Goal: Transaction & Acquisition: Book appointment/travel/reservation

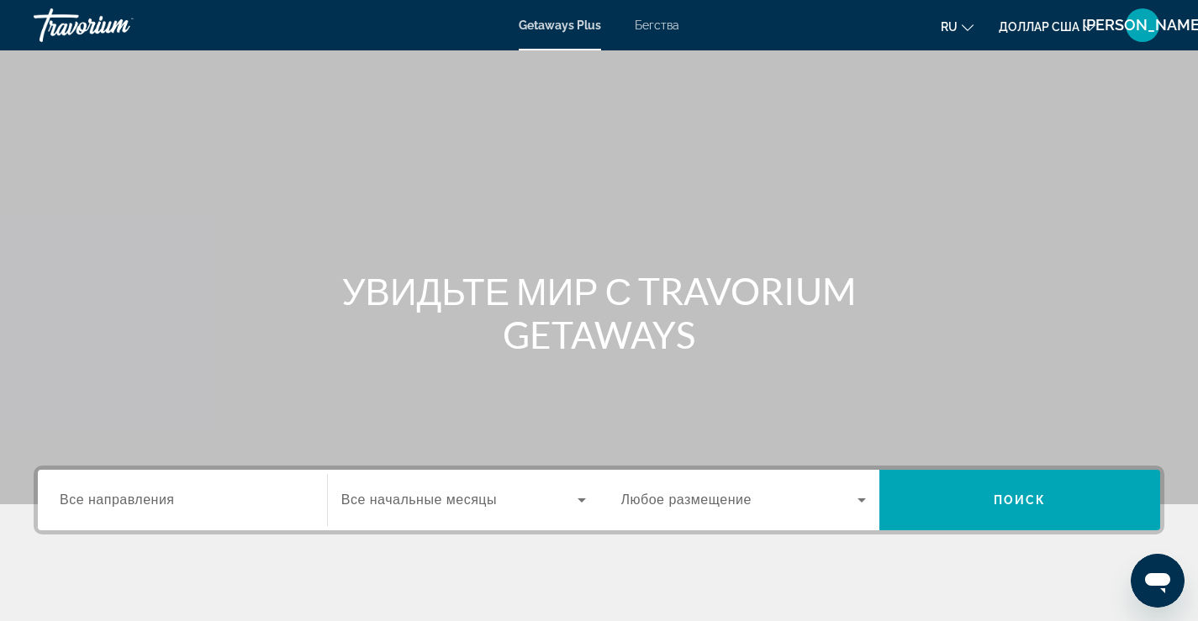
click at [166, 502] on font "Все направления" at bounding box center [117, 500] width 115 height 14
click at [166, 502] on input "Место назначения Все направления" at bounding box center [183, 501] width 246 height 20
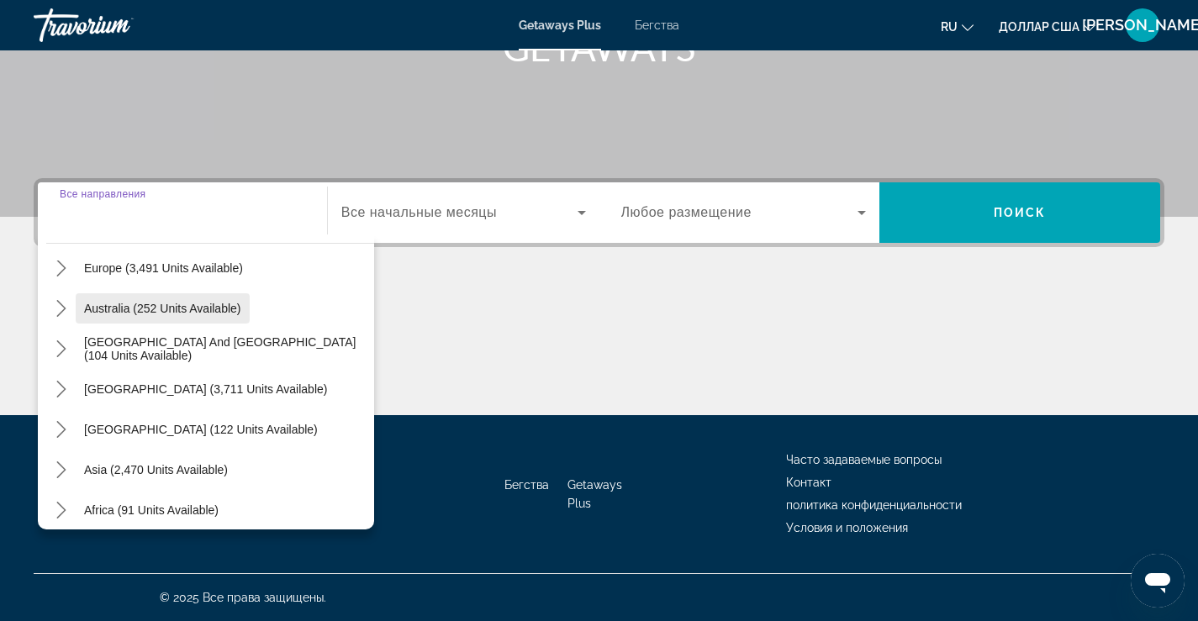
scroll to position [252, 0]
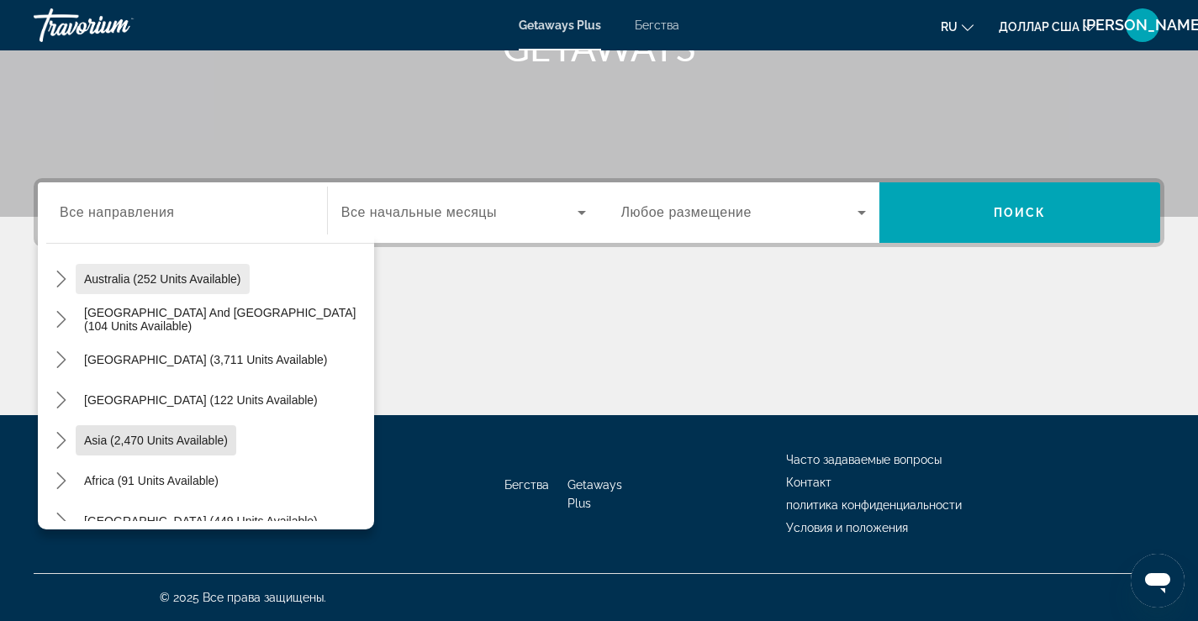
click at [172, 441] on span "Asia (2,470 units available)" at bounding box center [156, 440] width 144 height 13
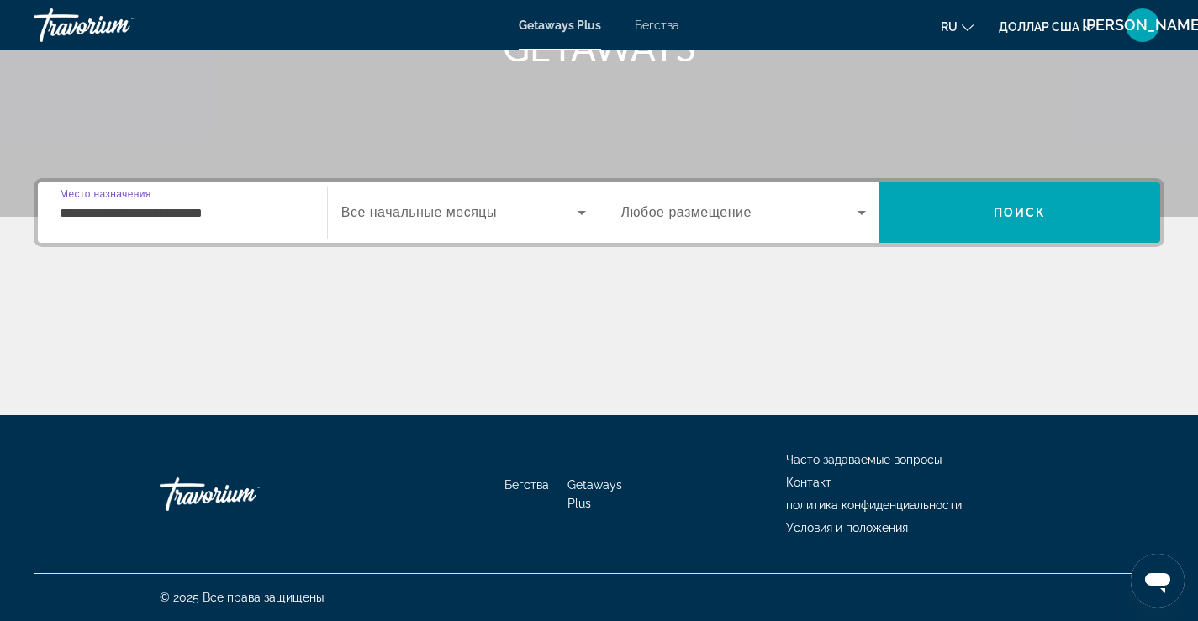
click at [141, 214] on input "**********" at bounding box center [183, 213] width 246 height 20
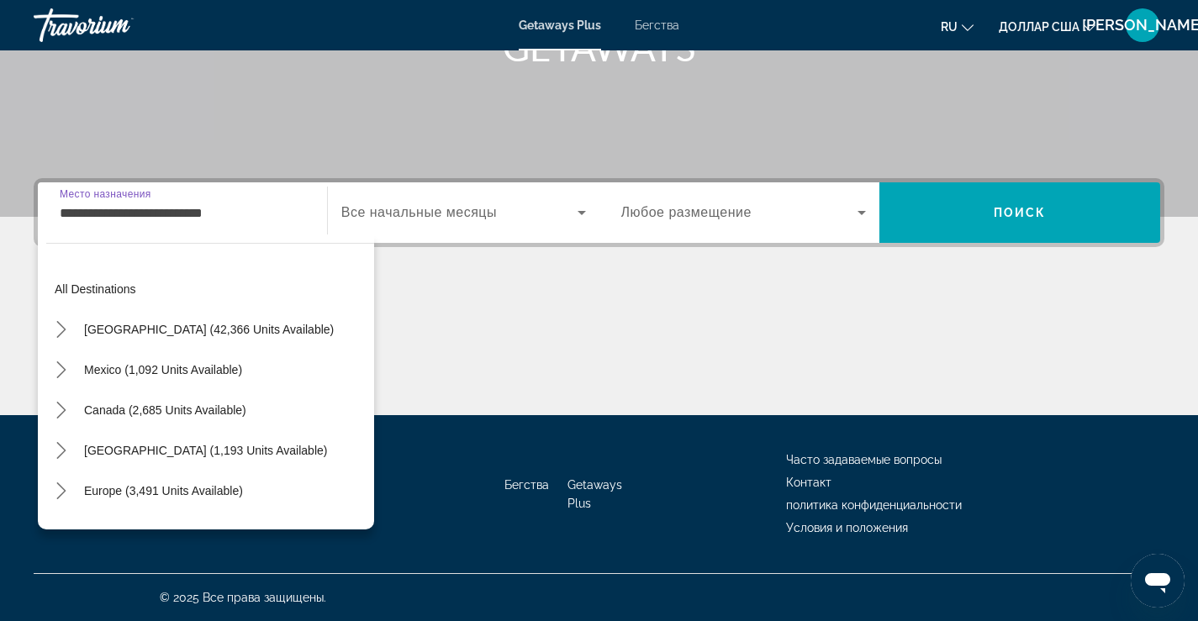
scroll to position [302, 0]
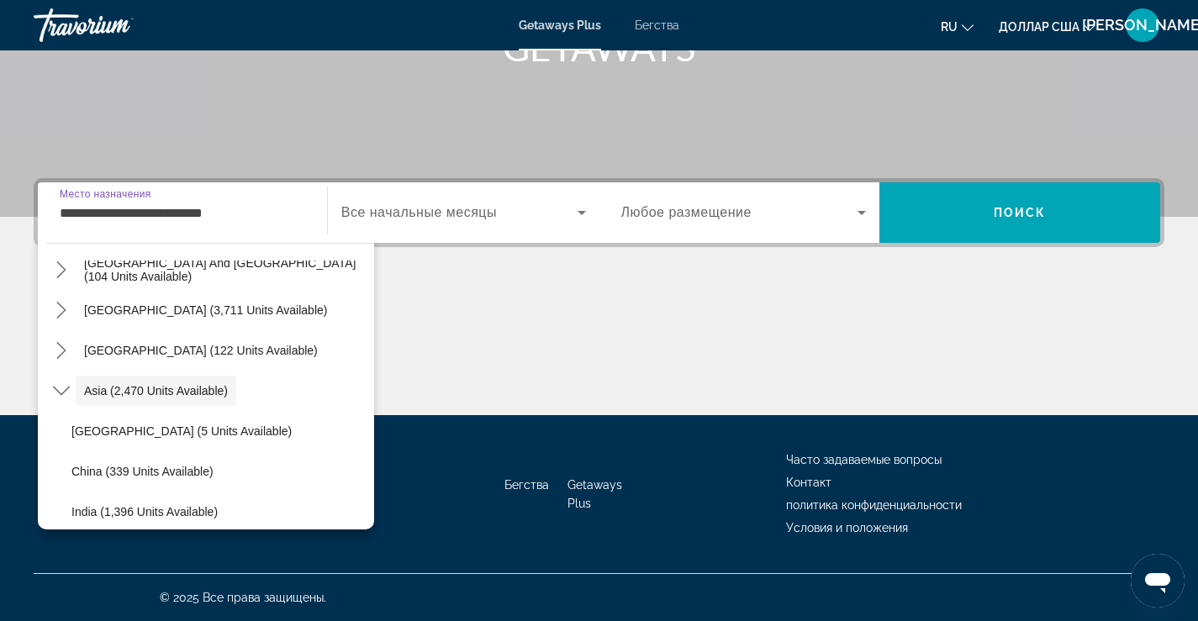
click at [269, 217] on input "**********" at bounding box center [183, 213] width 246 height 20
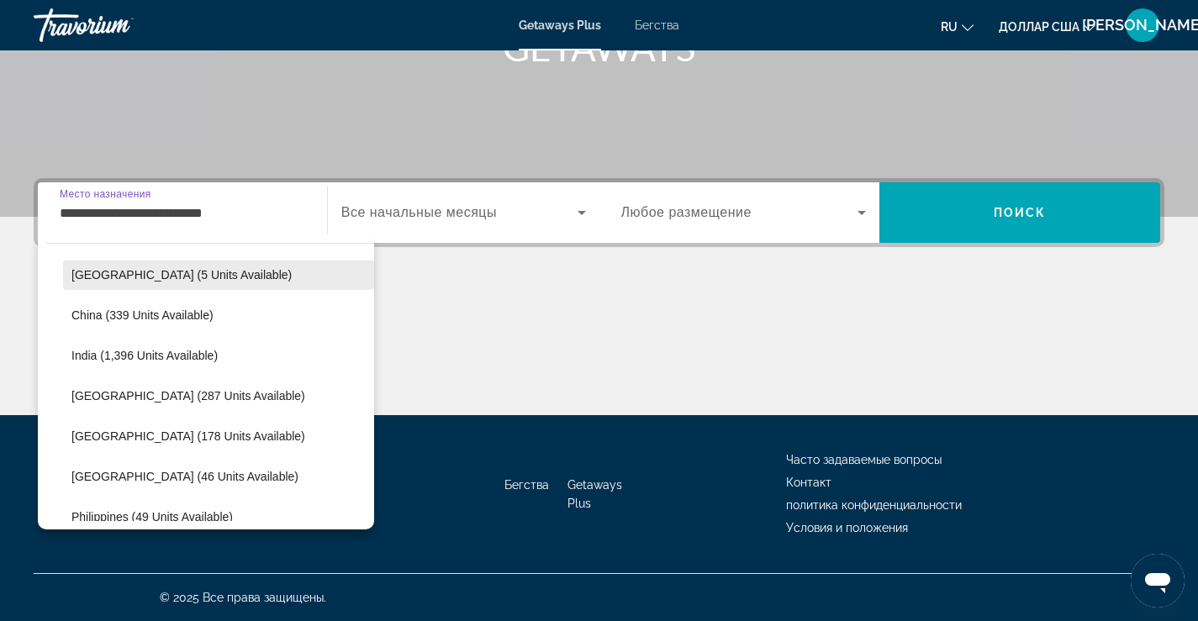
scroll to position [470, 0]
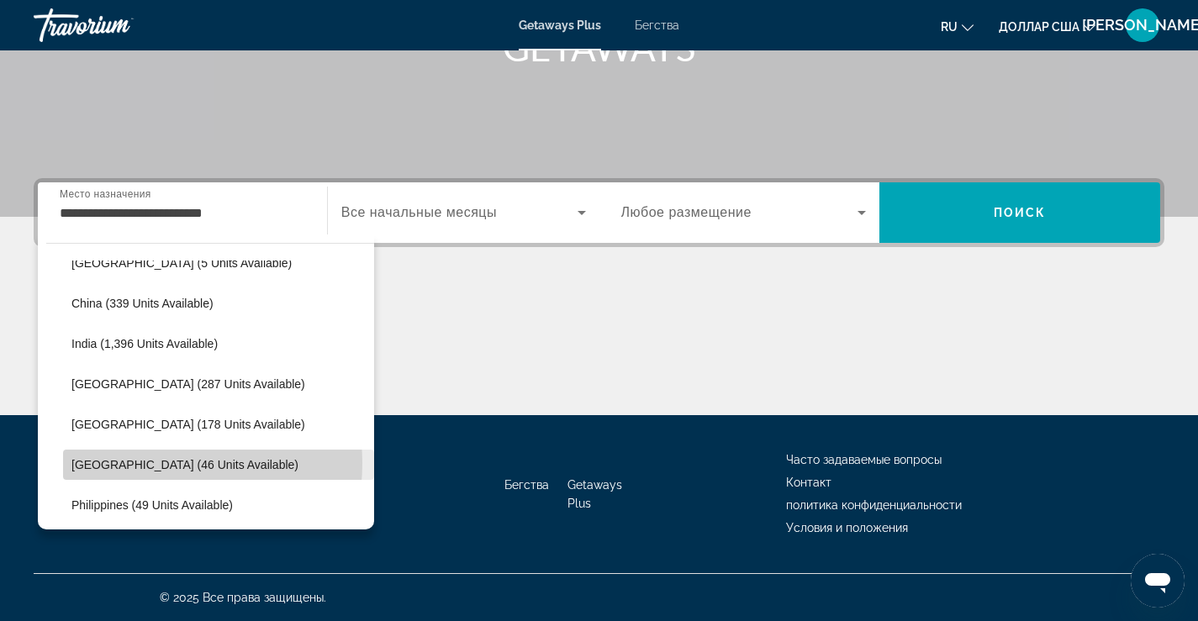
click at [149, 463] on span "[GEOGRAPHIC_DATA] (46 units available)" at bounding box center [184, 464] width 227 height 13
type input "**********"
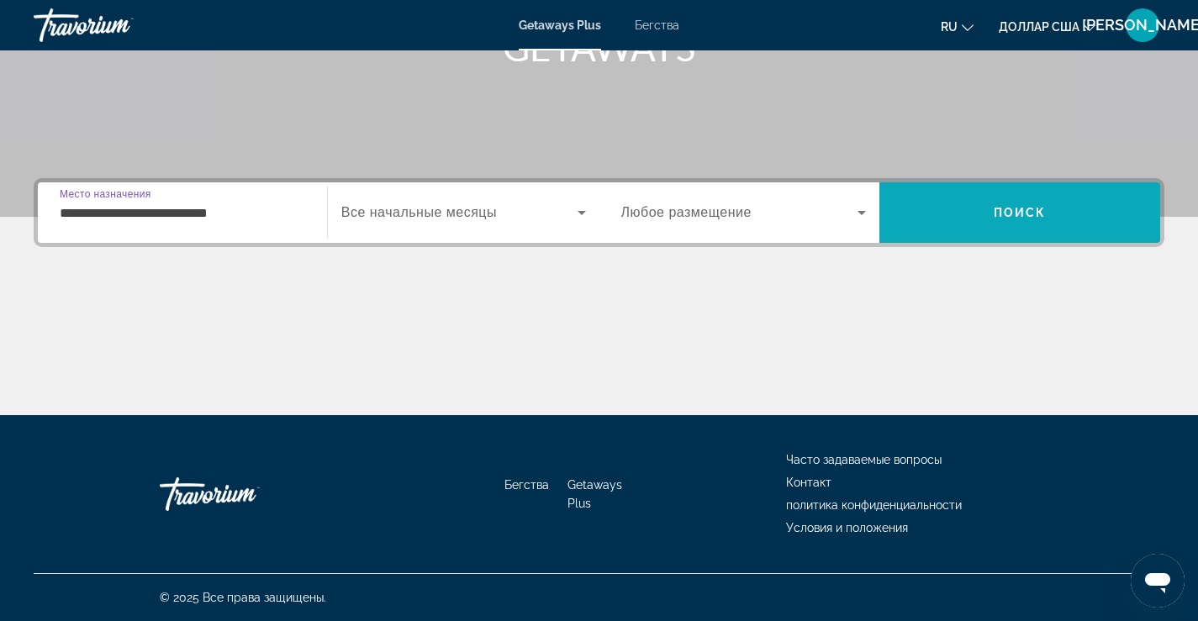
click at [994, 212] on button "Поиск" at bounding box center [1020, 212] width 281 height 61
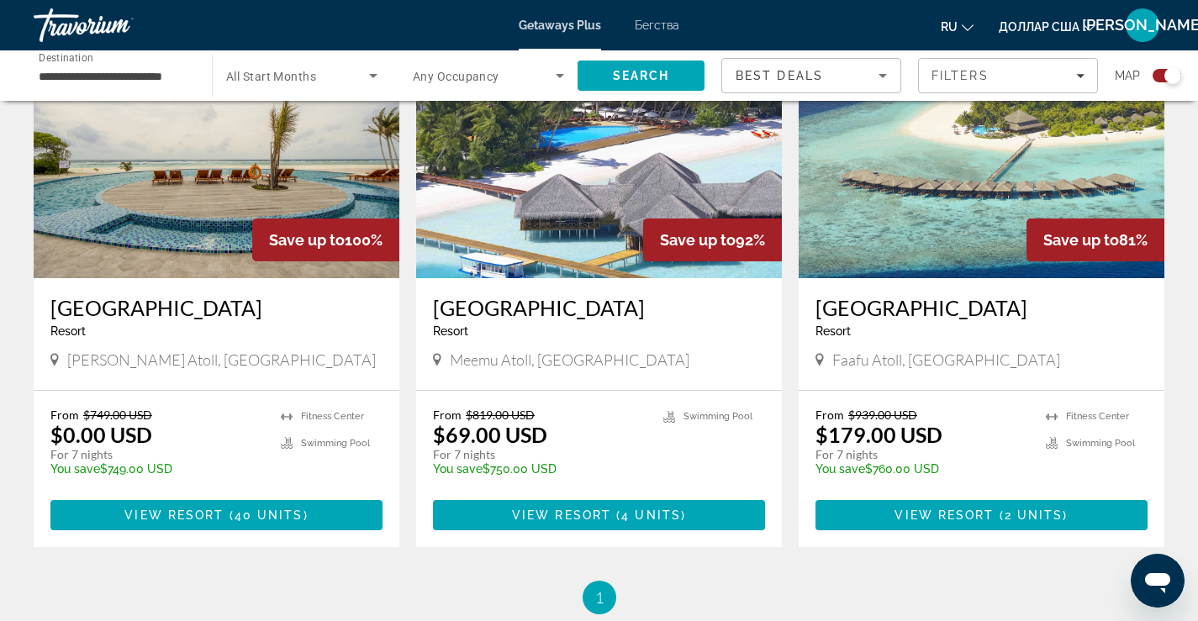
scroll to position [673, 0]
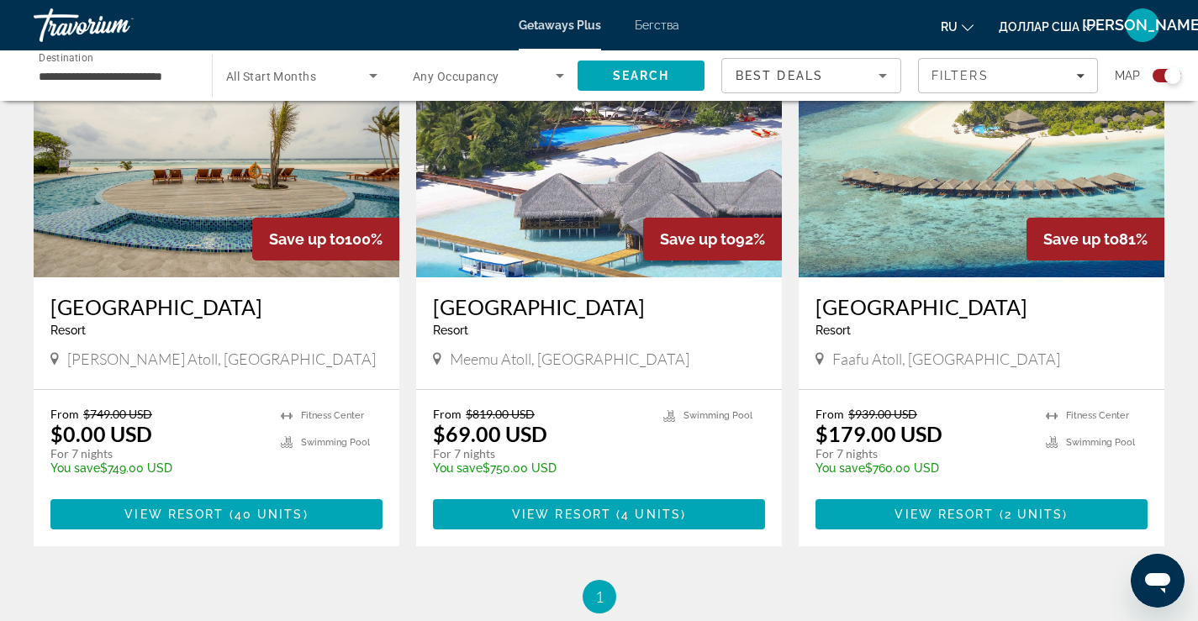
click at [634, 303] on h3 "[GEOGRAPHIC_DATA]" at bounding box center [599, 306] width 332 height 25
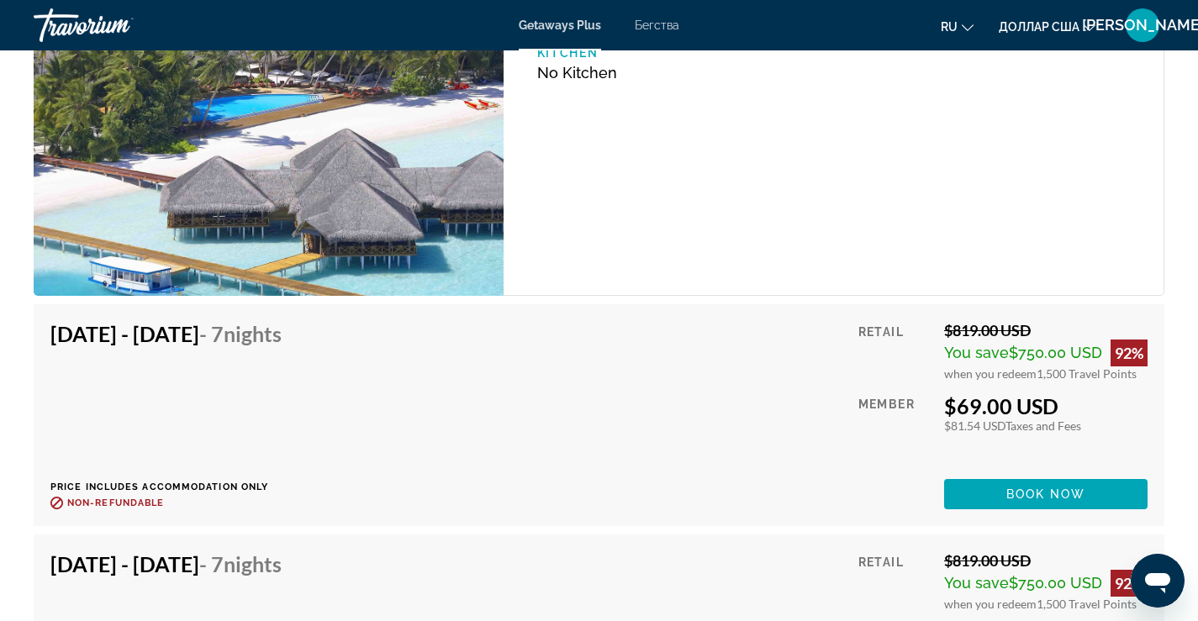
scroll to position [3363, 0]
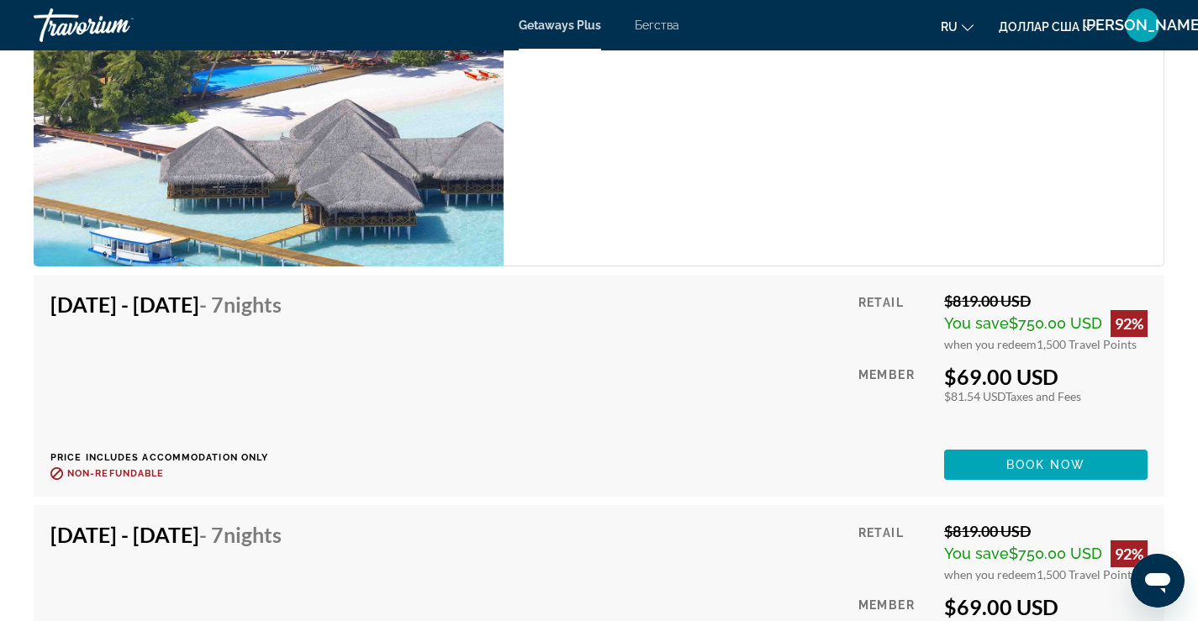
click at [340, 164] on img "Основное содержание" at bounding box center [269, 87] width 470 height 358
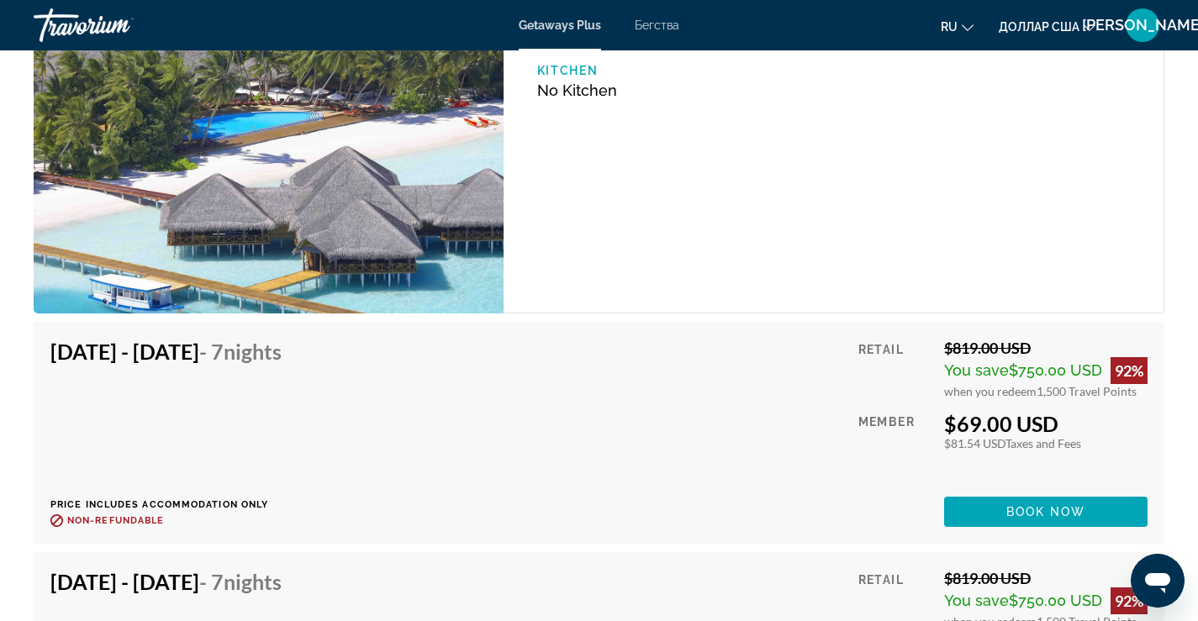
scroll to position [3448, 0]
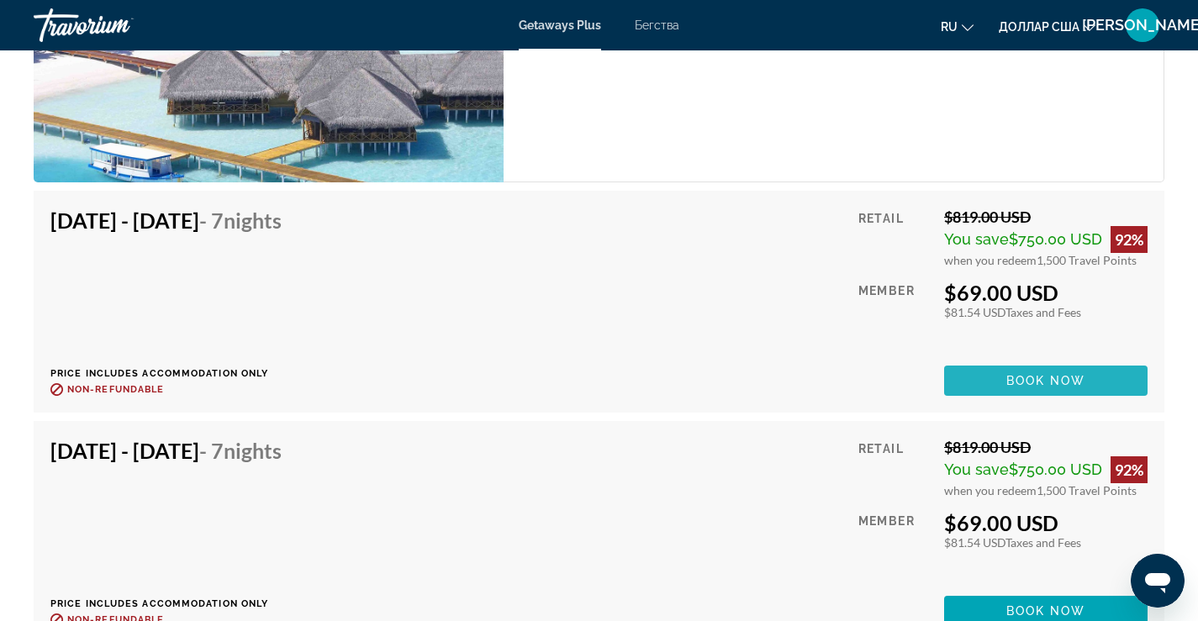
click at [1047, 374] on span "Book now" at bounding box center [1047, 380] width 80 height 13
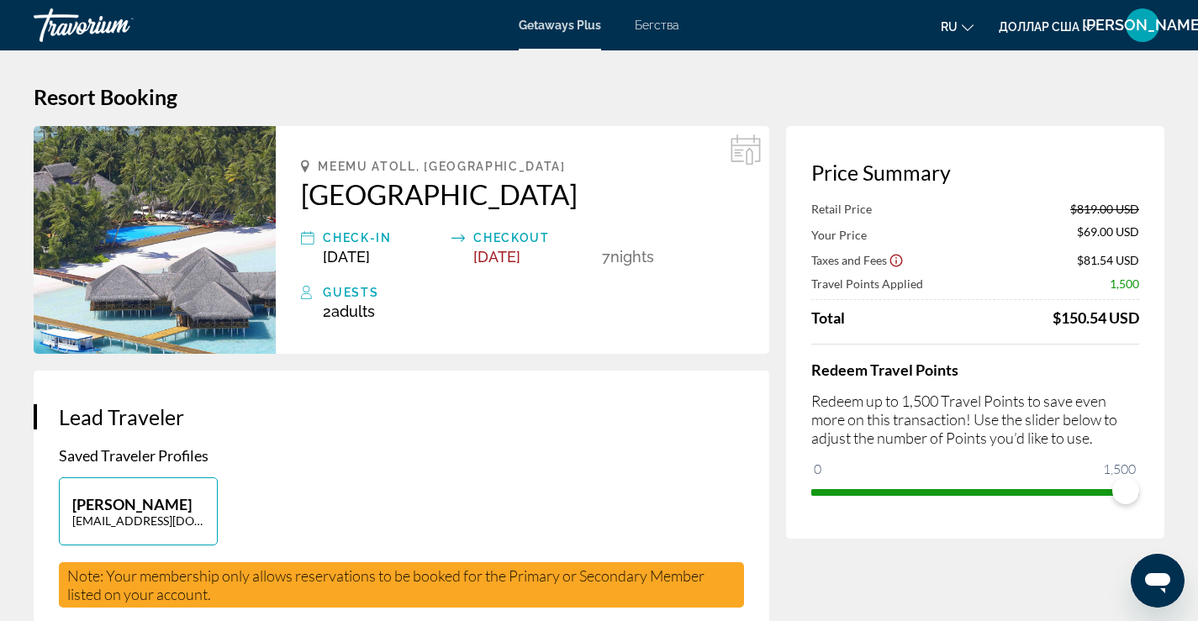
click at [895, 258] on icon "Show Taxes and Fees disclaimer" at bounding box center [896, 260] width 15 height 15
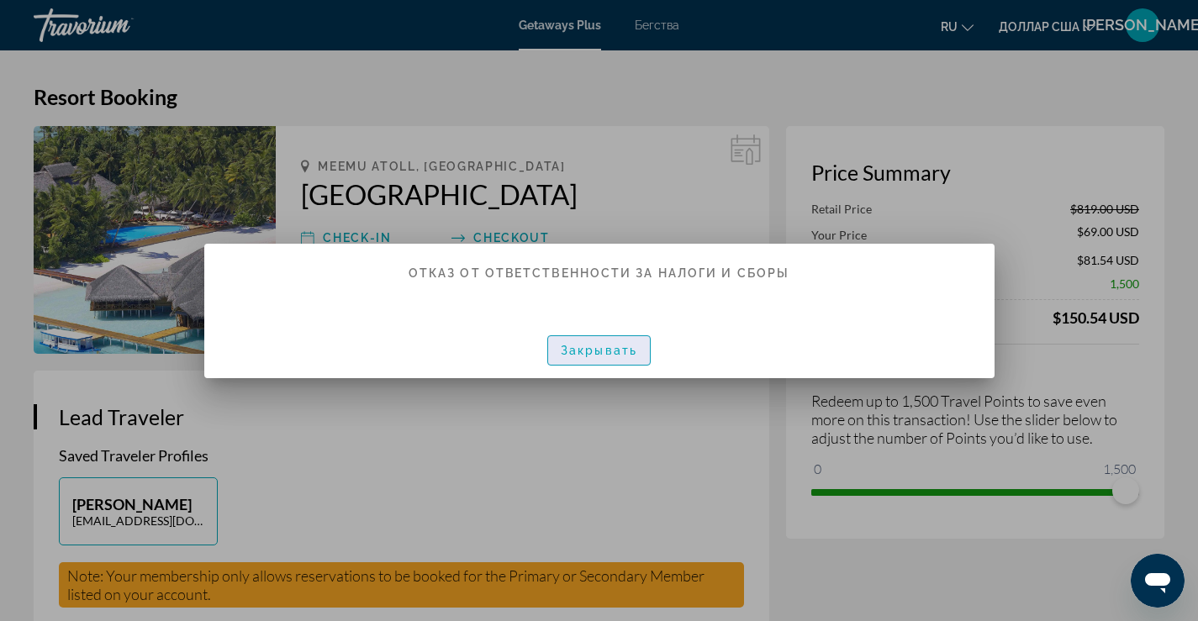
click at [618, 346] on font "Закрывать" at bounding box center [599, 350] width 77 height 13
